Goal: Information Seeking & Learning: Understand process/instructions

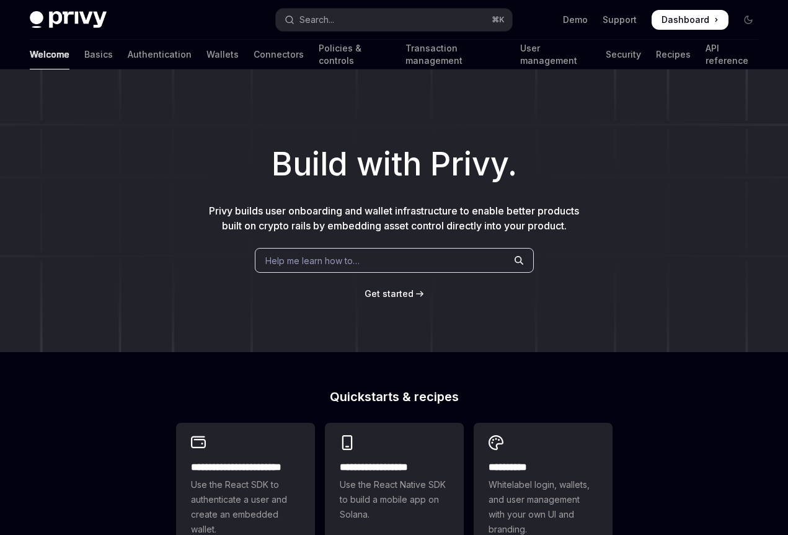
type textarea "*"
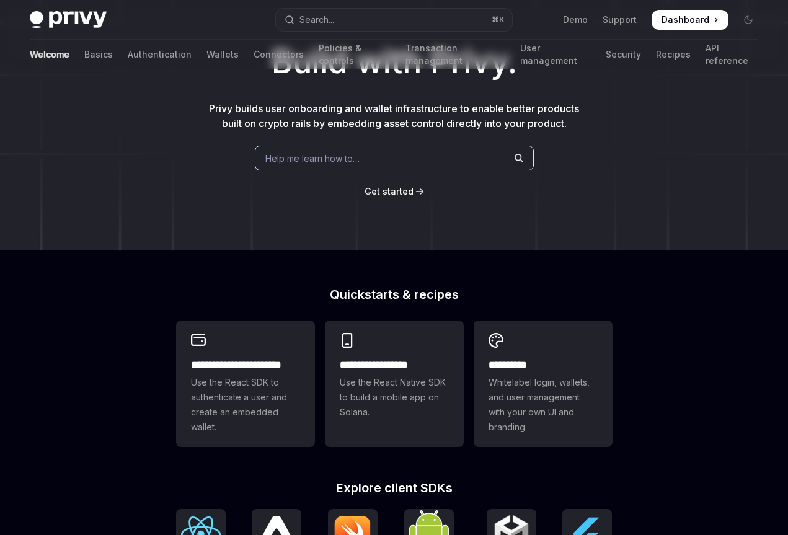
scroll to position [104, 0]
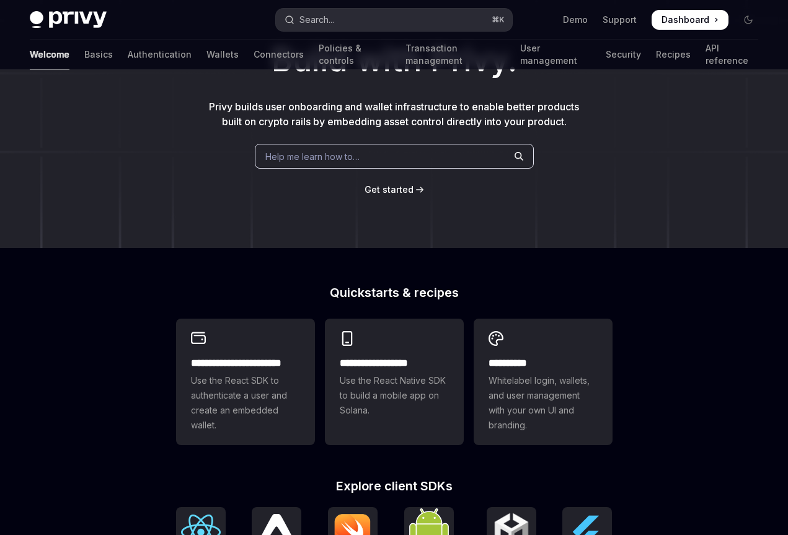
click at [354, 19] on button "Search... ⌘ K" at bounding box center [394, 20] width 236 height 22
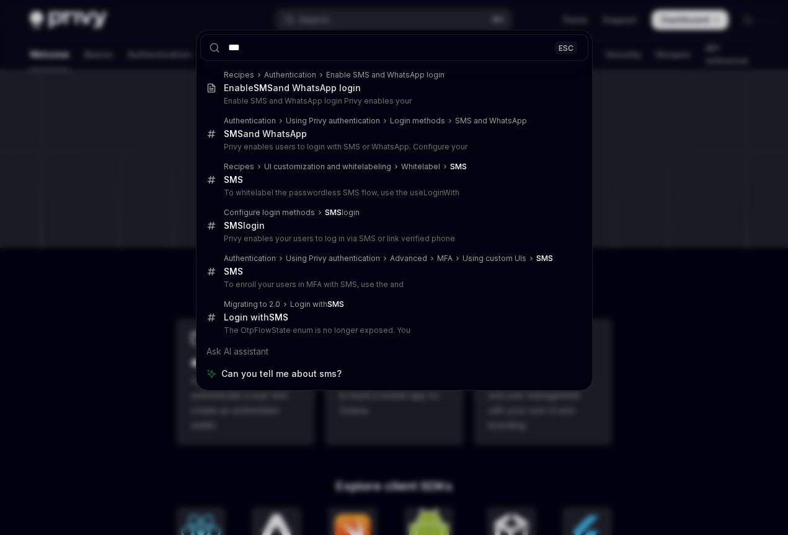
type input "***"
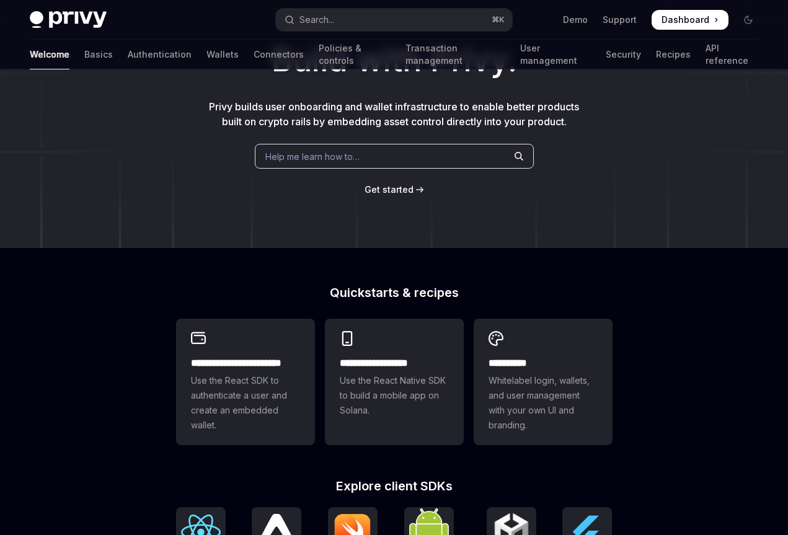
scroll to position [69, 0]
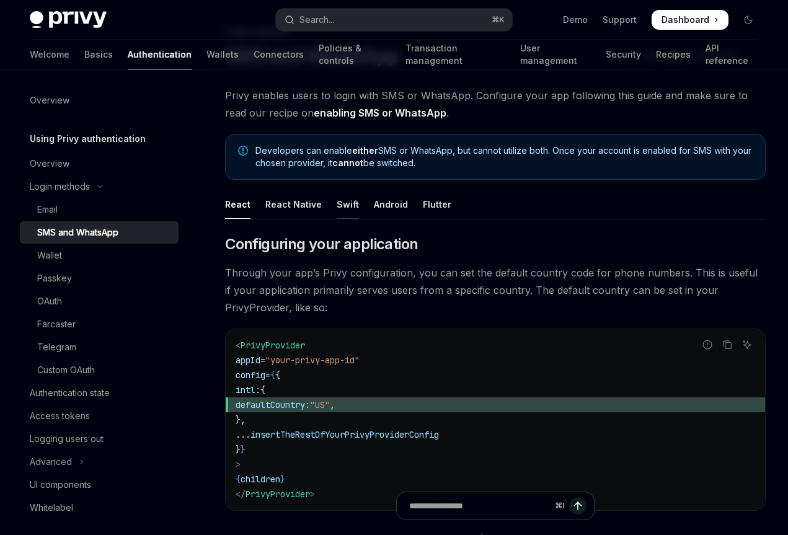
click at [347, 202] on div "Swift" at bounding box center [348, 204] width 22 height 29
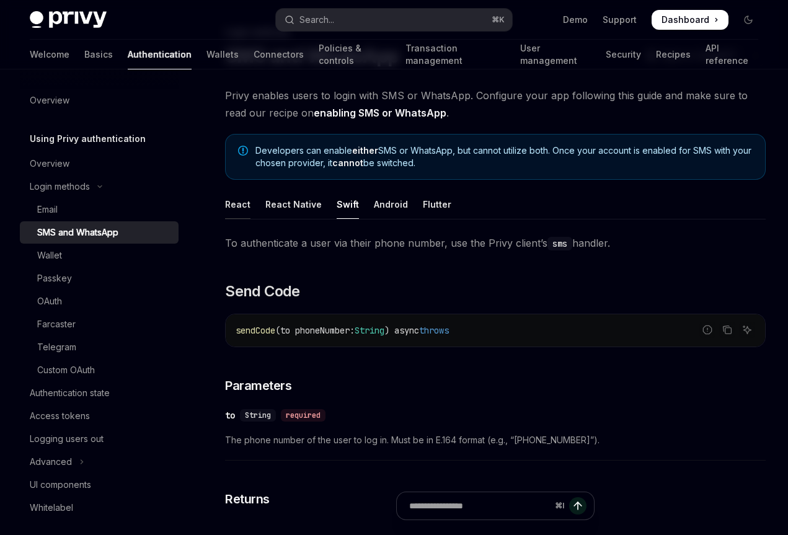
click at [244, 206] on div "React" at bounding box center [237, 204] width 25 height 29
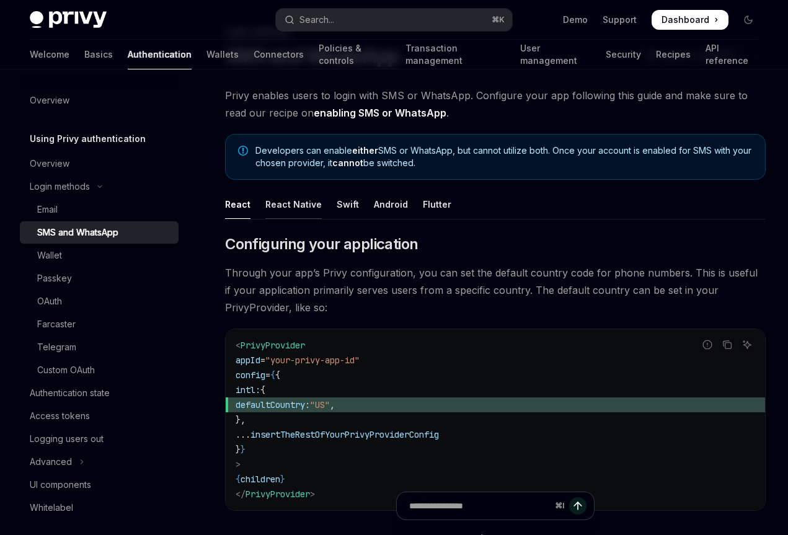
click at [314, 205] on div "React Native" at bounding box center [293, 204] width 56 height 29
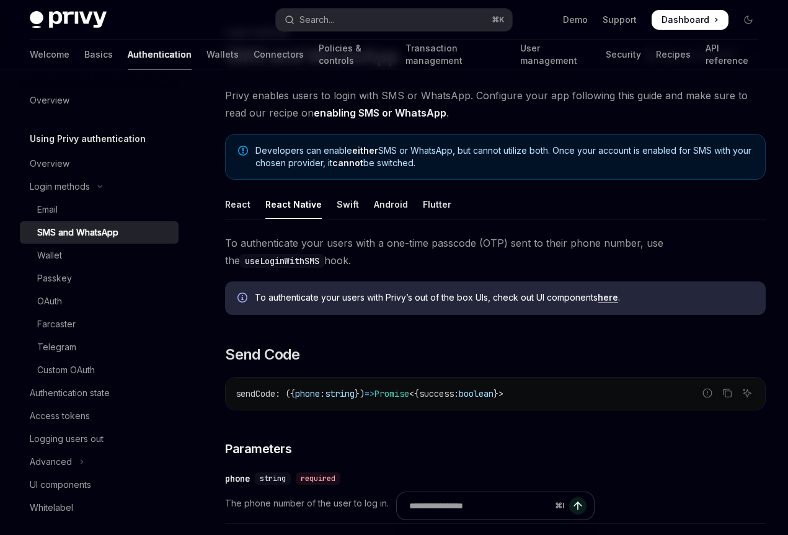
click at [329, 204] on ul "React React Native Swift Android Flutter" at bounding box center [495, 205] width 541 height 30
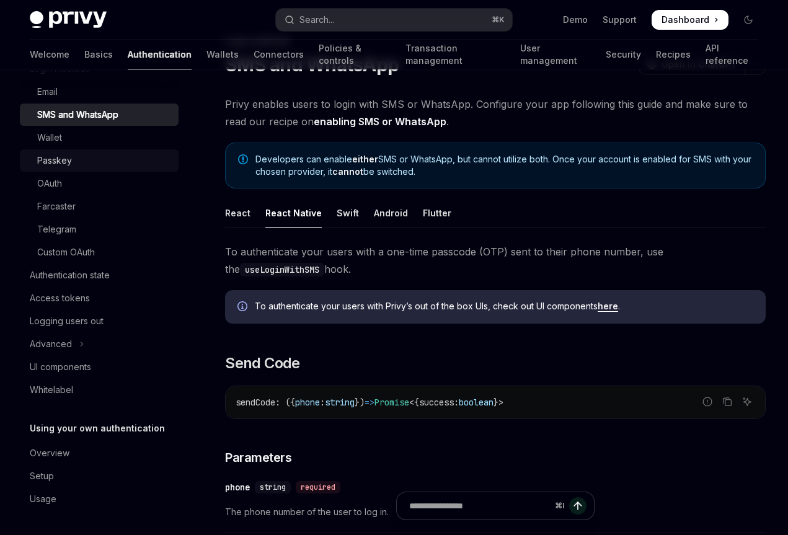
scroll to position [62, 0]
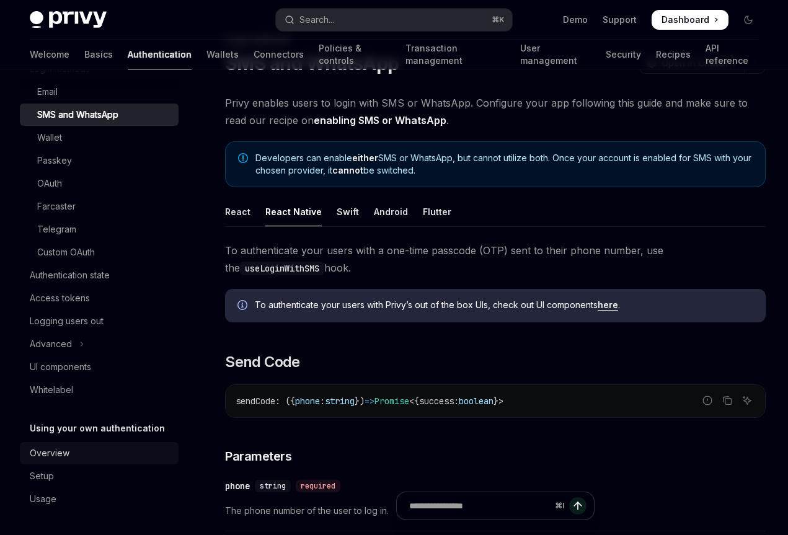
click at [52, 455] on div "Overview" at bounding box center [50, 453] width 40 height 15
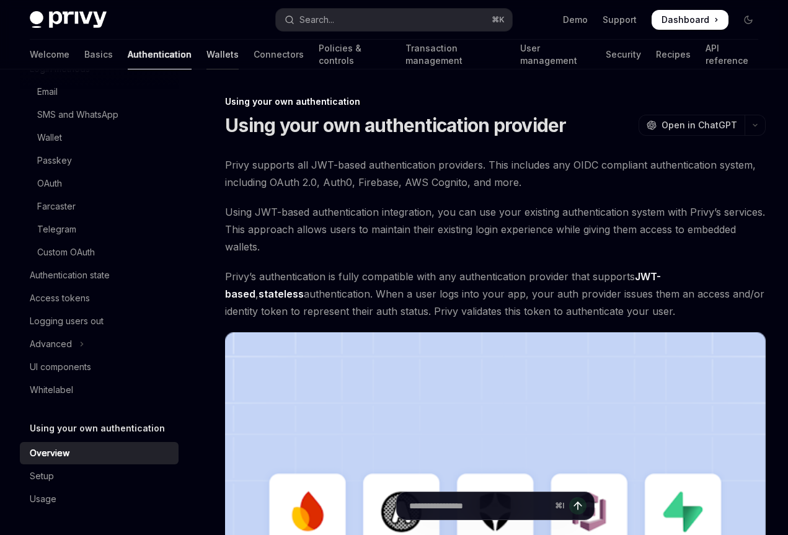
click at [207, 56] on link "Wallets" at bounding box center [223, 55] width 32 height 30
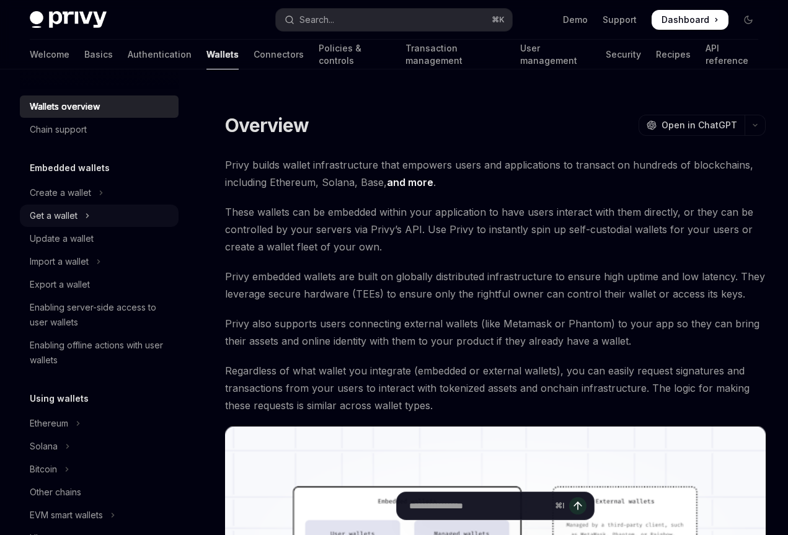
click at [86, 215] on icon "Toggle Get a wallet section" at bounding box center [87, 215] width 5 height 15
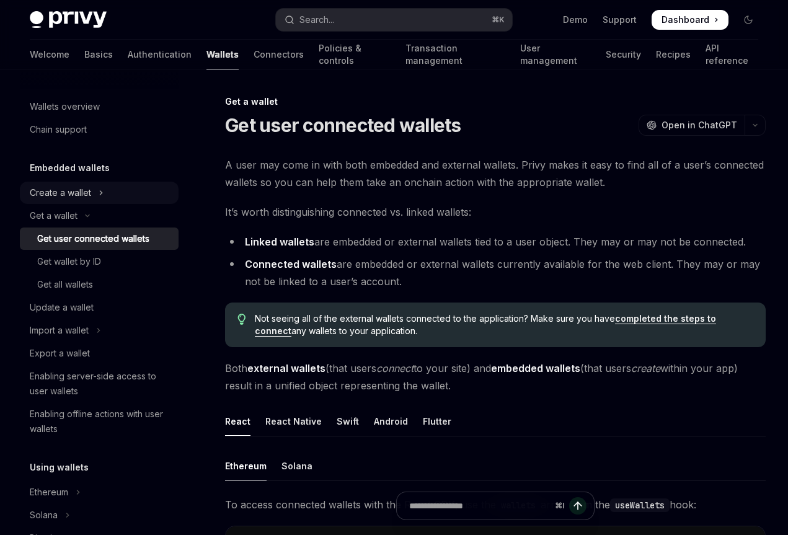
click at [96, 194] on button "Create a wallet" at bounding box center [99, 193] width 159 height 22
type textarea "*"
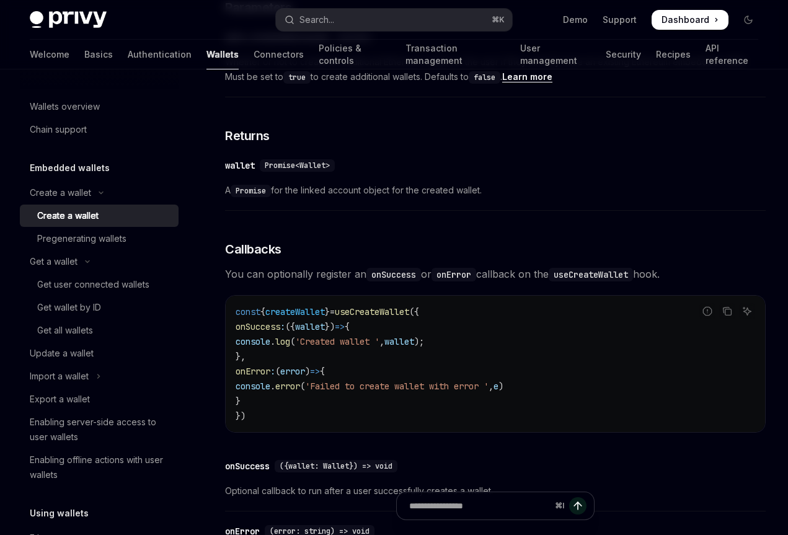
scroll to position [929, 0]
